Goal: Task Accomplishment & Management: Use online tool/utility

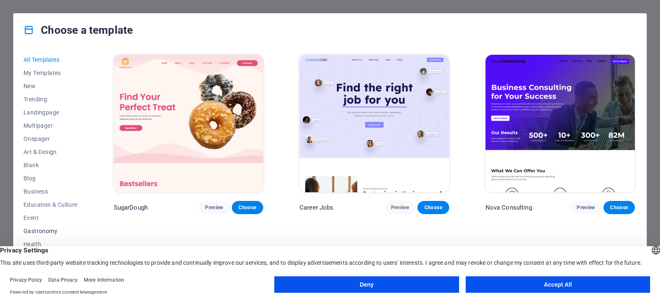
scroll to position [118, 0]
click at [411, 282] on button "Deny" at bounding box center [366, 285] width 184 height 16
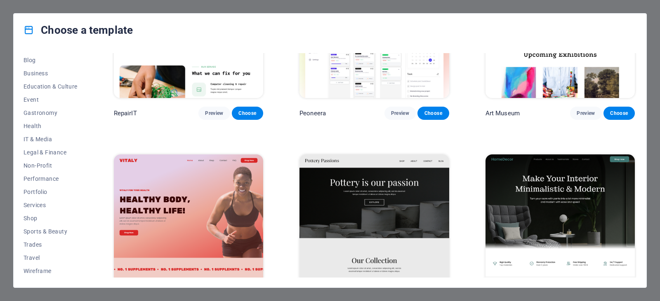
scroll to position [412, 0]
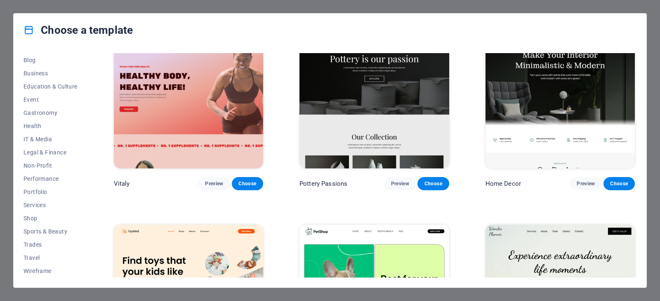
click at [651, 282] on div "Choose a template All Templates My Templates New Trending Landingpage Multipage…" at bounding box center [330, 150] width 660 height 301
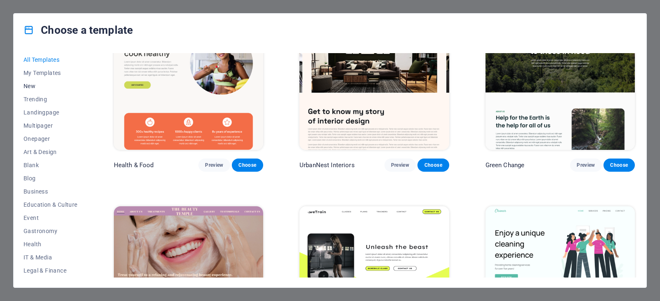
click at [39, 84] on span "New" at bounding box center [50, 86] width 54 height 7
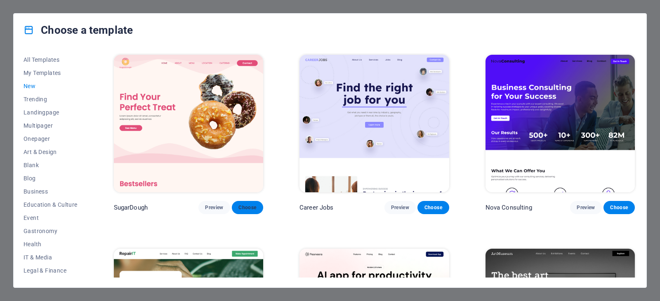
click at [256, 209] on span "Choose" at bounding box center [247, 207] width 18 height 7
